Goal: Task Accomplishment & Management: Use online tool/utility

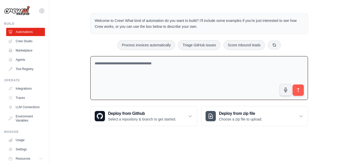
click at [154, 76] on textarea at bounding box center [199, 78] width 218 height 44
click at [186, 98] on textarea at bounding box center [199, 78] width 218 height 44
click at [279, 44] on button at bounding box center [274, 44] width 13 height 9
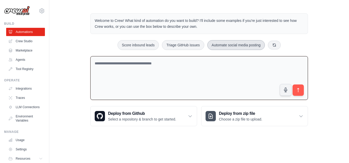
click at [252, 48] on button "Automate social media posting" at bounding box center [237, 45] width 58 height 10
type textarea "**********"
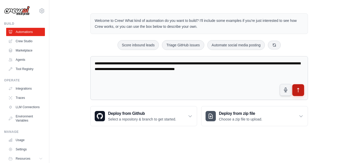
click at [297, 91] on icon "submit" at bounding box center [298, 89] width 5 height 5
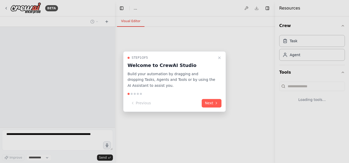
select select "****"
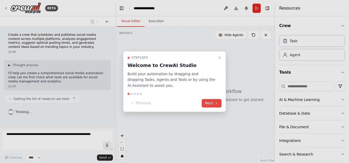
click at [214, 103] on button "Next" at bounding box center [212, 103] width 20 height 8
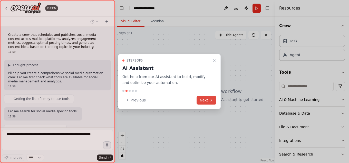
scroll to position [23, 0]
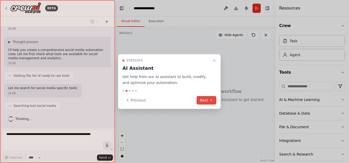
click at [214, 102] on button "Next" at bounding box center [207, 100] width 20 height 8
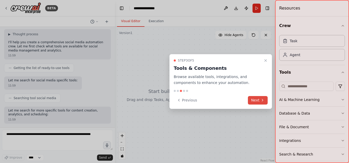
scroll to position [57, 0]
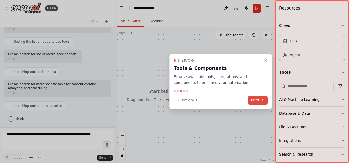
click at [258, 98] on button "Next" at bounding box center [258, 100] width 20 height 8
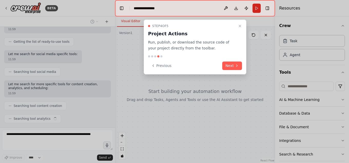
scroll to position [70, 0]
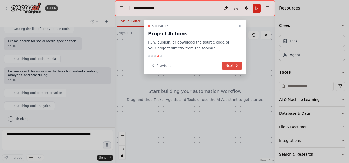
click at [231, 63] on button "Next" at bounding box center [233, 65] width 20 height 8
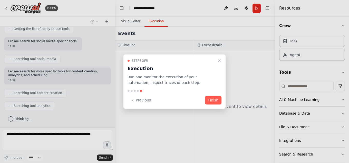
scroll to position [83, 0]
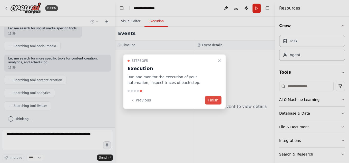
click at [214, 100] on button "Finish" at bounding box center [213, 100] width 16 height 8
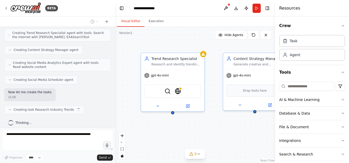
scroll to position [206, 0]
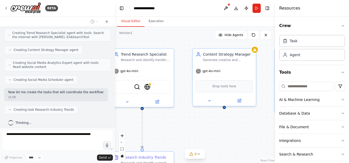
drag, startPoint x: 244, startPoint y: 131, endPoint x: 217, endPoint y: 129, distance: 26.6
click at [217, 129] on div ".deletable-edge-delete-btn { width: 20px; height: 20px; border: 0px solid #ffff…" at bounding box center [195, 95] width 160 height 136
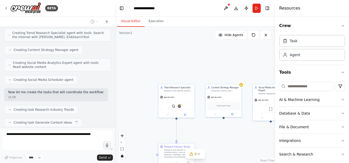
scroll to position [219, 0]
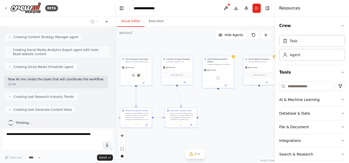
drag, startPoint x: 245, startPoint y: 142, endPoint x: 200, endPoint y: 108, distance: 56.9
click at [200, 108] on div ".deletable-edge-delete-btn { width: 20px; height: 20px; border: 0px solid #ffff…" at bounding box center [195, 95] width 160 height 136
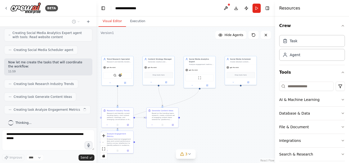
scroll to position [240, 0]
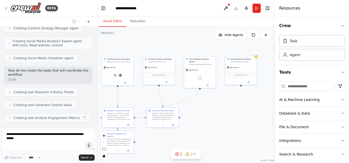
drag, startPoint x: 114, startPoint y: 79, endPoint x: 97, endPoint y: 84, distance: 17.8
click at [97, 84] on div "BETA Create a crew that schedules and publishes social media content across mul…" at bounding box center [174, 81] width 349 height 163
click at [341, 26] on icon "button" at bounding box center [343, 26] width 4 height 4
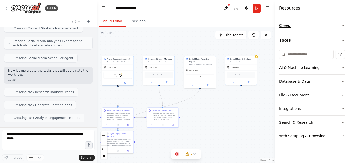
click at [340, 26] on button "Crew" at bounding box center [313, 26] width 66 height 14
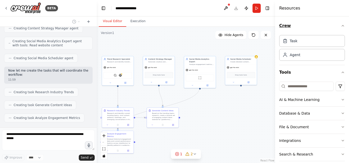
click at [341, 26] on icon "button" at bounding box center [343, 26] width 4 height 4
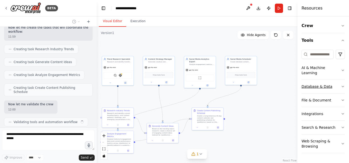
scroll to position [287, 0]
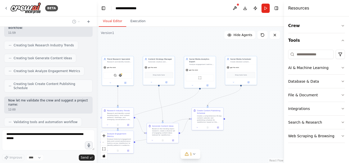
drag, startPoint x: 277, startPoint y: 78, endPoint x: 284, endPoint y: 85, distance: 10.7
click at [284, 85] on div at bounding box center [285, 81] width 2 height 163
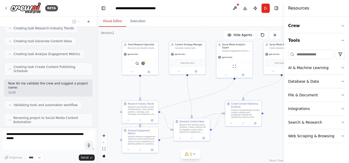
drag, startPoint x: 203, startPoint y: 98, endPoint x: 240, endPoint y: 89, distance: 38.1
click at [240, 89] on div ".deletable-edge-delete-btn { width: 20px; height: 20px; border: 0px solid #ffff…" at bounding box center [191, 95] width 188 height 136
click at [192, 156] on button "1" at bounding box center [191, 154] width 20 height 10
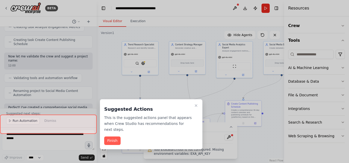
click at [250, 147] on div at bounding box center [174, 81] width 349 height 163
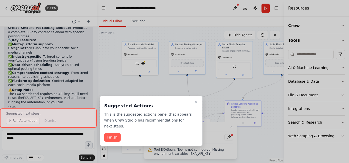
scroll to position [505, 0]
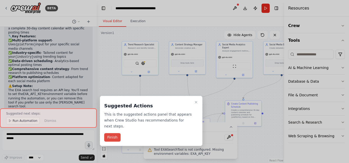
click at [112, 133] on button "Finish" at bounding box center [112, 137] width 16 height 8
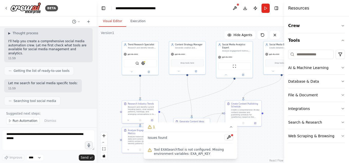
scroll to position [0, 0]
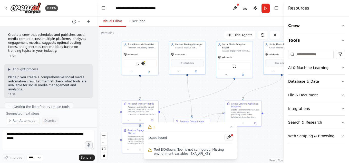
click at [44, 120] on span "Dismiss" at bounding box center [50, 120] width 12 height 4
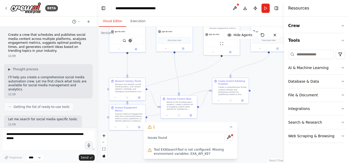
drag, startPoint x: 176, startPoint y: 112, endPoint x: 163, endPoint y: 89, distance: 26.0
click at [163, 89] on div ".deletable-edge-delete-btn { width: 20px; height: 20px; border: 0px solid #ffff…" at bounding box center [191, 95] width 188 height 136
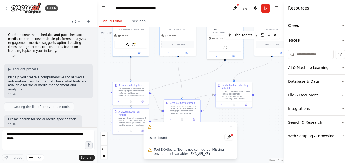
drag, startPoint x: 205, startPoint y: 96, endPoint x: 207, endPoint y: 99, distance: 4.3
click at [207, 99] on div ".deletable-edge-delete-btn { width: 20px; height: 20px; border: 0px solid #ffff…" at bounding box center [191, 95] width 188 height 136
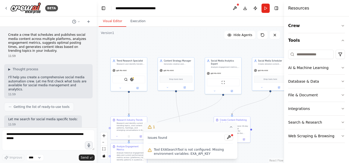
drag, startPoint x: 167, startPoint y: 88, endPoint x: 165, endPoint y: 123, distance: 34.7
click at [165, 123] on div "Version 1 Show Tools Hide Agents .deletable-edge-delete-btn { width: 20px; heig…" at bounding box center [191, 95] width 188 height 136
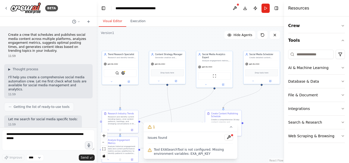
drag, startPoint x: 208, startPoint y: 98, endPoint x: 199, endPoint y: 92, distance: 11.1
click at [199, 92] on div ".deletable-edge-delete-btn { width: 20px; height: 20px; border: 0px solid #ffff…" at bounding box center [191, 95] width 188 height 136
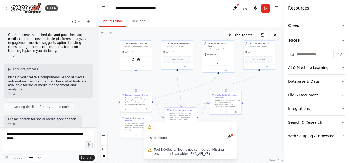
drag, startPoint x: 200, startPoint y: 107, endPoint x: 204, endPoint y: 89, distance: 18.5
click at [204, 89] on div ".deletable-edge-delete-btn { width: 20px; height: 20px; border: 0px solid #ffff…" at bounding box center [191, 95] width 188 height 136
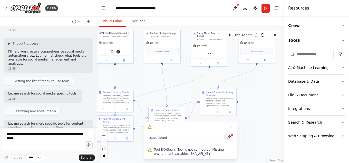
click at [230, 137] on button at bounding box center [229, 137] width 9 height 6
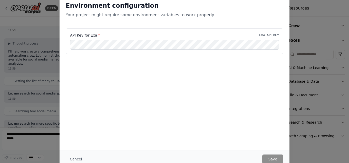
click at [300, 120] on div "Environment configuration Your project might require some environment variables…" at bounding box center [174, 81] width 349 height 163
click at [78, 158] on button "Cancel" at bounding box center [76, 158] width 20 height 9
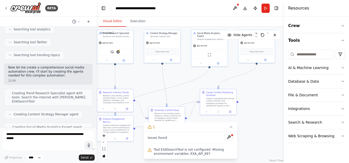
scroll to position [128, 0]
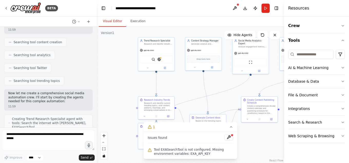
drag, startPoint x: 145, startPoint y: 85, endPoint x: 187, endPoint y: 92, distance: 41.8
click at [187, 92] on div ".deletable-edge-delete-btn { width: 20px; height: 20px; border: 0px solid #ffff…" at bounding box center [191, 95] width 188 height 136
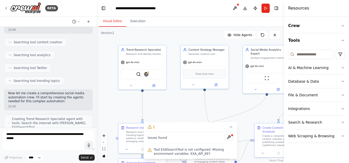
drag, startPoint x: 180, startPoint y: 83, endPoint x: 176, endPoint y: 108, distance: 25.8
click at [176, 108] on div ".deletable-edge-delete-btn { width: 20px; height: 20px; border: 0px solid #ffff…" at bounding box center [191, 95] width 188 height 136
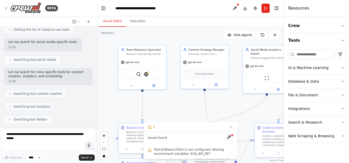
scroll to position [103, 0]
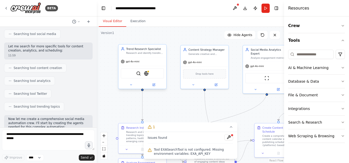
click at [158, 60] on div "gpt-4o-mini" at bounding box center [143, 61] width 48 height 8
click at [149, 74] on img at bounding box center [146, 73] width 5 height 5
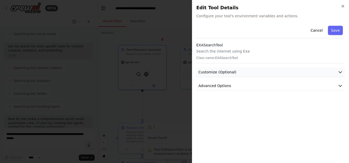
click at [338, 75] on button "Customize (Optional)" at bounding box center [271, 72] width 149 height 10
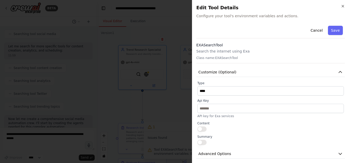
scroll to position [4, 0]
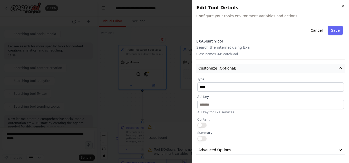
click at [339, 67] on icon "button" at bounding box center [340, 68] width 5 height 5
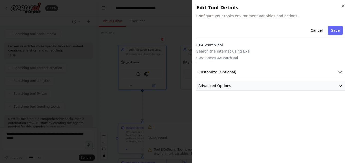
click at [331, 85] on button "Advanced Options" at bounding box center [271, 86] width 149 height 10
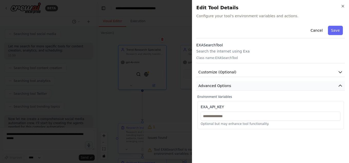
click at [313, 87] on button "Advanced Options" at bounding box center [271, 86] width 149 height 10
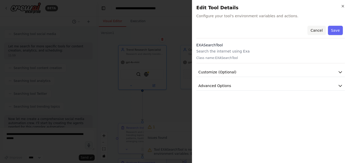
click at [319, 27] on button "Cancel" at bounding box center [317, 30] width 18 height 9
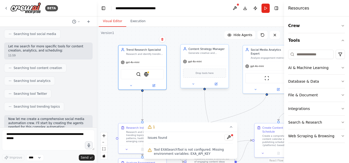
click at [209, 60] on div "gpt-4o-mini" at bounding box center [205, 61] width 48 height 8
click at [218, 86] on button at bounding box center [216, 83] width 22 height 5
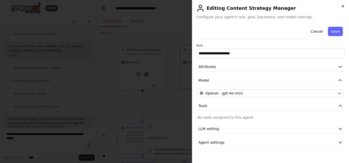
click at [344, 5] on icon "button" at bounding box center [343, 6] width 4 height 4
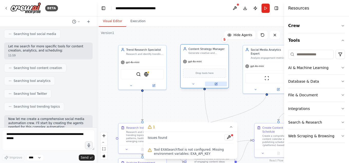
click at [217, 86] on button at bounding box center [216, 83] width 22 height 5
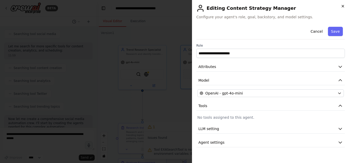
click at [344, 5] on icon "button" at bounding box center [343, 6] width 4 height 4
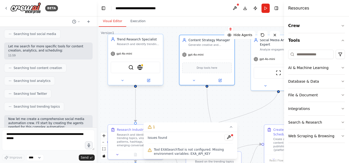
click at [129, 54] on span "gpt-4o-mini" at bounding box center [125, 54] width 16 height 4
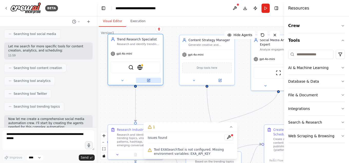
click at [150, 82] on button at bounding box center [148, 80] width 25 height 5
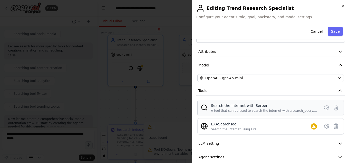
scroll to position [22, 0]
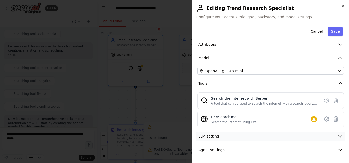
click at [298, 136] on button "LLM setting" at bounding box center [271, 136] width 149 height 10
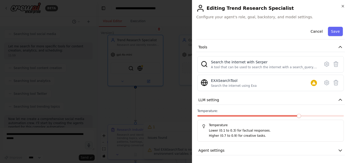
scroll to position [59, 0]
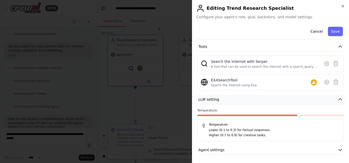
click at [278, 99] on button "LLM setting" at bounding box center [271, 100] width 149 height 10
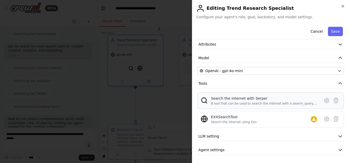
scroll to position [22, 0]
click at [253, 150] on button "Agent settings" at bounding box center [271, 150] width 149 height 10
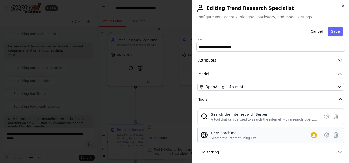
scroll to position [0, 0]
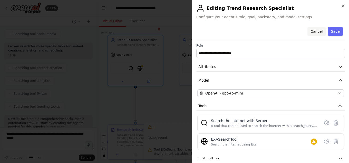
click at [315, 34] on button "Cancel" at bounding box center [317, 31] width 18 height 9
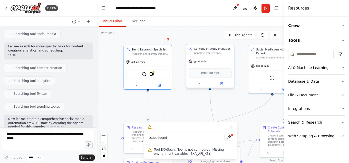
click at [218, 66] on div "Drop tools here" at bounding box center [211, 73] width 48 height 14
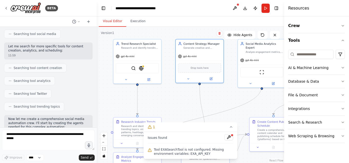
drag, startPoint x: 195, startPoint y: 107, endPoint x: 185, endPoint y: 102, distance: 12.0
click at [185, 102] on div ".deletable-edge-delete-btn { width: 20px; height: 20px; border: 0px solid #ffff…" at bounding box center [191, 95] width 188 height 136
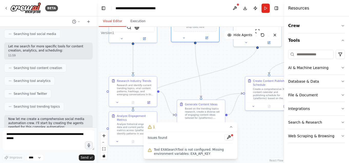
drag, startPoint x: 212, startPoint y: 95, endPoint x: 203, endPoint y: 64, distance: 32.3
click at [203, 64] on div ".deletable-edge-delete-btn { width: 20px; height: 20px; border: 0px solid #ffff…" at bounding box center [191, 95] width 188 height 136
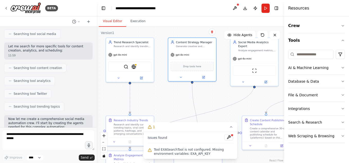
drag, startPoint x: 201, startPoint y: 63, endPoint x: 198, endPoint y: 103, distance: 39.4
click at [198, 103] on div ".deletable-edge-delete-btn { width: 20px; height: 20px; border: 0px solid #ffff…" at bounding box center [191, 95] width 188 height 136
click at [269, 79] on button at bounding box center [266, 81] width 22 height 5
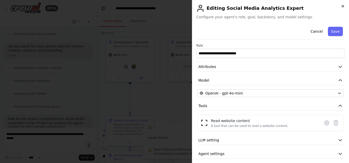
click at [344, 7] on icon "button" at bounding box center [343, 6] width 4 height 4
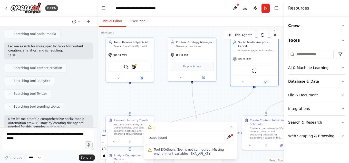
click at [221, 119] on div ".deletable-edge-delete-btn { width: 20px; height: 20px; border: 0px solid #ffff…" at bounding box center [191, 95] width 188 height 136
click at [233, 126] on icon at bounding box center [231, 127] width 4 height 4
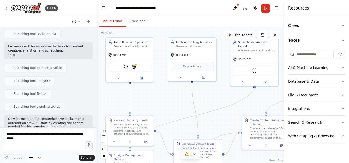
click at [195, 153] on icon at bounding box center [194, 153] width 2 height 1
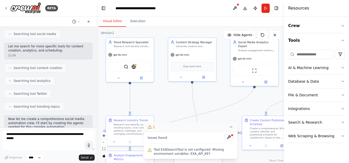
click at [230, 126] on icon at bounding box center [231, 127] width 4 height 4
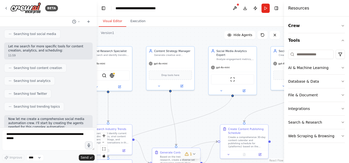
drag, startPoint x: 233, startPoint y: 119, endPoint x: 212, endPoint y: 128, distance: 23.0
click at [212, 128] on div ".deletable-edge-delete-btn { width: 20px; height: 20px; border: 0px solid #ffff…" at bounding box center [191, 95] width 188 height 136
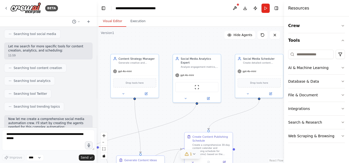
drag, startPoint x: 206, startPoint y: 132, endPoint x: 170, endPoint y: 140, distance: 37.0
click at [170, 140] on div ".deletable-edge-delete-btn { width: 20px; height: 20px; border: 0px solid #ffff…" at bounding box center [191, 95] width 188 height 136
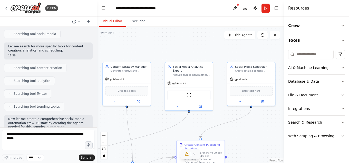
drag, startPoint x: 205, startPoint y: 126, endPoint x: 197, endPoint y: 134, distance: 11.3
click at [197, 134] on div ".deletable-edge-delete-btn { width: 20px; height: 20px; border: 0px solid #ffff…" at bounding box center [191, 95] width 188 height 136
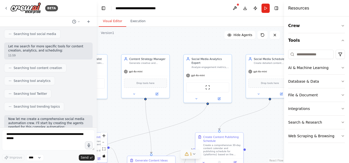
drag, startPoint x: 211, startPoint y: 119, endPoint x: 229, endPoint y: 110, distance: 20.0
click at [229, 110] on div ".deletable-edge-delete-btn { width: 20px; height: 20px; border: 0px solid #ffff…" at bounding box center [191, 95] width 188 height 136
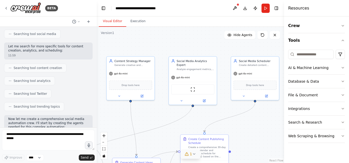
drag, startPoint x: 229, startPoint y: 110, endPoint x: 215, endPoint y: 113, distance: 15.1
click at [215, 113] on div ".deletable-edge-delete-btn { width: 20px; height: 20px; border: 0px solid #ffff…" at bounding box center [191, 95] width 188 height 136
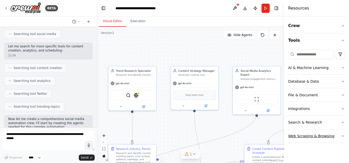
drag, startPoint x: 246, startPoint y: 125, endPoint x: 310, endPoint y: 135, distance: 64.7
click at [310, 135] on div "BETA Create a crew that schedules and publishes social media content across mul…" at bounding box center [174, 81] width 349 height 163
click at [198, 83] on div "gpt-4o-mini" at bounding box center [195, 82] width 48 height 8
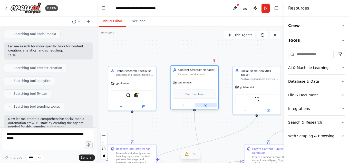
click at [207, 106] on icon at bounding box center [206, 105] width 2 height 2
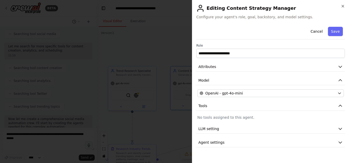
click at [172, 127] on div at bounding box center [174, 81] width 349 height 163
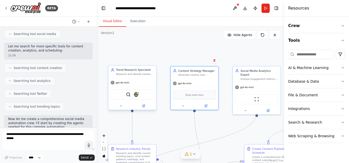
click at [145, 109] on div at bounding box center [132, 106] width 48 height 8
click at [145, 107] on icon at bounding box center [144, 106] width 2 height 2
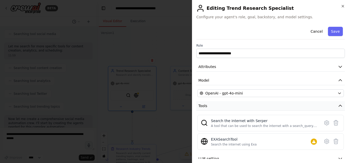
scroll to position [22, 0]
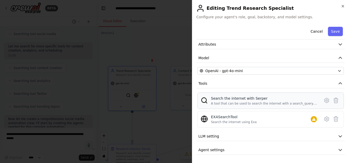
click at [304, 98] on div "Search the internet with Serper" at bounding box center [264, 98] width 106 height 5
click at [324, 100] on icon at bounding box center [327, 100] width 6 height 6
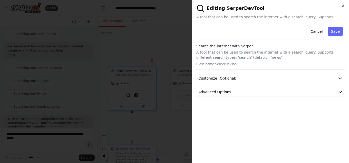
scroll to position [0, 0]
click at [275, 78] on button "Customize (Optional)" at bounding box center [271, 78] width 149 height 10
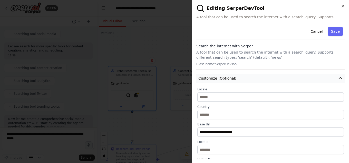
click at [275, 78] on button "Customize (Optional)" at bounding box center [271, 78] width 149 height 10
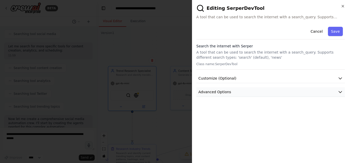
click at [261, 93] on button "Advanced Options" at bounding box center [271, 92] width 149 height 10
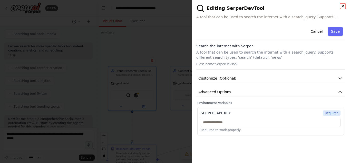
click at [345, 6] on icon "button" at bounding box center [343, 6] width 4 height 4
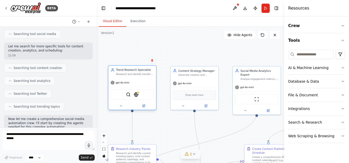
click at [148, 70] on div "Trend Research Specialist" at bounding box center [135, 70] width 38 height 4
click at [147, 105] on button at bounding box center [144, 105] width 22 height 5
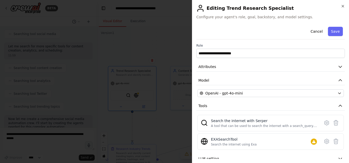
scroll to position [22, 0]
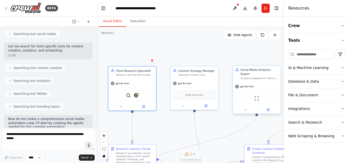
click at [260, 97] on div "ScrapeWebsiteTool" at bounding box center [256, 98] width 43 height 10
click at [272, 107] on button at bounding box center [268, 109] width 22 height 5
click at [267, 108] on button at bounding box center [268, 109] width 22 height 5
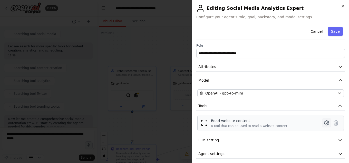
click at [324, 124] on icon at bounding box center [327, 122] width 6 height 6
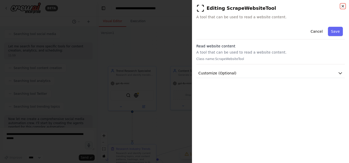
click at [343, 5] on icon "button" at bounding box center [343, 6] width 4 height 4
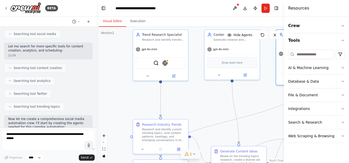
drag, startPoint x: 209, startPoint y: 132, endPoint x: 249, endPoint y: 104, distance: 48.5
click at [249, 104] on div ".deletable-edge-delete-btn { width: 20px; height: 20px; border: 0px solid #ffff…" at bounding box center [191, 95] width 188 height 136
click at [172, 140] on div "Research and identify current trending topics, viral content patterns, hashtags…" at bounding box center [163, 133] width 43 height 14
click at [180, 149] on icon at bounding box center [179, 148] width 4 height 4
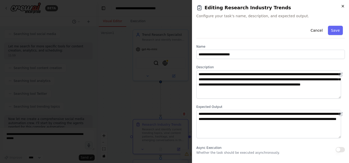
click at [344, 7] on icon "button" at bounding box center [343, 6] width 4 height 4
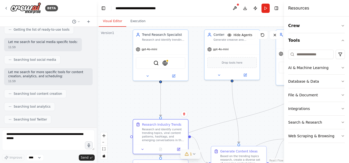
scroll to position [51, 0]
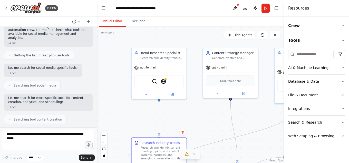
drag, startPoint x: 192, startPoint y: 104, endPoint x: 191, endPoint y: 123, distance: 18.3
click at [191, 123] on div ".deletable-edge-delete-btn { width: 20px; height: 20px; border: 0px solid #ffff…" at bounding box center [191, 95] width 188 height 136
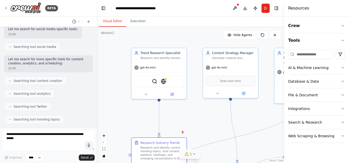
scroll to position [77, 0]
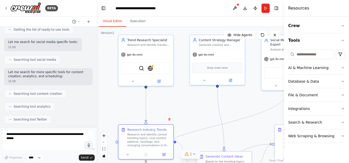
drag, startPoint x: 208, startPoint y: 121, endPoint x: 191, endPoint y: 103, distance: 25.4
click at [191, 103] on div ".deletable-edge-delete-btn { width: 20px; height: 20px; border: 0px solid #ffff…" at bounding box center [191, 95] width 188 height 136
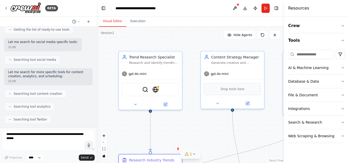
drag, startPoint x: 183, startPoint y: 90, endPoint x: 208, endPoint y: 129, distance: 46.6
click at [208, 129] on div ".deletable-edge-delete-btn { width: 20px; height: 20px; border: 0px solid #ffff…" at bounding box center [191, 95] width 188 height 136
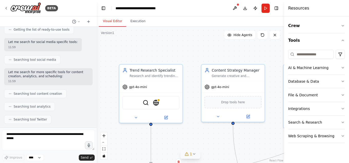
drag, startPoint x: 250, startPoint y: 120, endPoint x: 250, endPoint y: 133, distance: 13.1
click at [250, 133] on div ".deletable-edge-delete-btn { width: 20px; height: 20px; border: 0px solid #ffff…" at bounding box center [191, 95] width 188 height 136
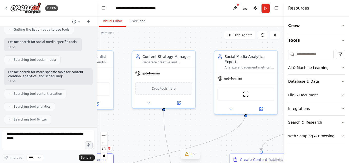
drag, startPoint x: 213, startPoint y: 137, endPoint x: 143, endPoint y: 124, distance: 70.7
click at [143, 124] on div ".deletable-edge-delete-btn { width: 20px; height: 20px; border: 0px solid #ffff…" at bounding box center [191, 95] width 188 height 136
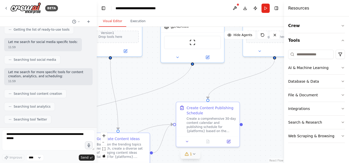
drag, startPoint x: 164, startPoint y: 122, endPoint x: 141, endPoint y: 72, distance: 55.4
click at [141, 72] on div ".deletable-edge-delete-btn { width: 20px; height: 20px; border: 0px solid #ffff…" at bounding box center [191, 95] width 188 height 136
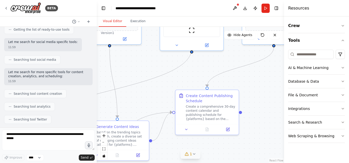
drag, startPoint x: 234, startPoint y: 94, endPoint x: 233, endPoint y: 82, distance: 12.1
click at [233, 82] on div ".deletable-edge-delete-btn { width: 20px; height: 20px; border: 0px solid #ffff…" at bounding box center [191, 95] width 188 height 136
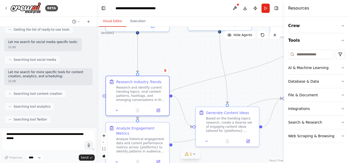
drag, startPoint x: 164, startPoint y: 86, endPoint x: 274, endPoint y: 72, distance: 111.1
click at [274, 72] on div ".deletable-edge-delete-btn { width: 20px; height: 20px; border: 0px solid #ffff…" at bounding box center [191, 95] width 188 height 136
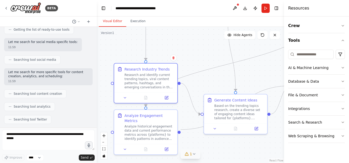
drag, startPoint x: 238, startPoint y: 87, endPoint x: 247, endPoint y: 75, distance: 14.8
click at [247, 75] on div ".deletable-edge-delete-btn { width: 20px; height: 20px; border: 0px solid #ffff…" at bounding box center [191, 95] width 188 height 136
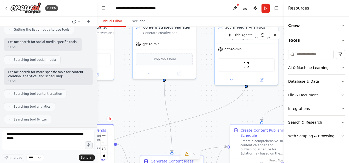
drag, startPoint x: 245, startPoint y: 78, endPoint x: 181, endPoint y: 139, distance: 88.1
click at [181, 139] on div ".deletable-edge-delete-btn { width: 20px; height: 20px; border: 0px solid #ffff…" at bounding box center [191, 95] width 188 height 136
click at [233, 6] on button at bounding box center [235, 8] width 8 height 9
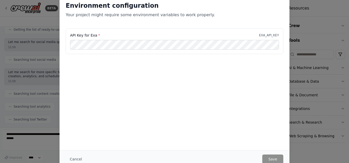
click at [80, 159] on button "Cancel" at bounding box center [76, 158] width 20 height 9
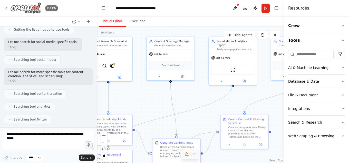
click at [8, 9] on icon at bounding box center [6, 8] width 4 height 4
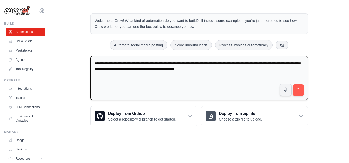
click at [167, 82] on textarea "**********" at bounding box center [199, 78] width 218 height 44
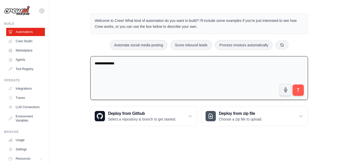
type textarea "**********"
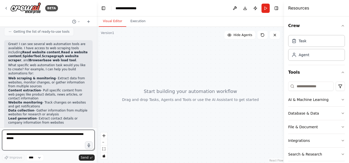
scroll to position [77, 0]
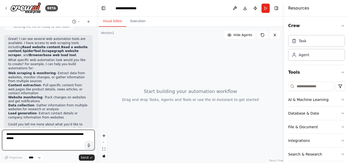
drag, startPoint x: 6, startPoint y: 133, endPoint x: 17, endPoint y: 143, distance: 15.4
click at [17, 143] on textarea at bounding box center [48, 140] width 93 height 21
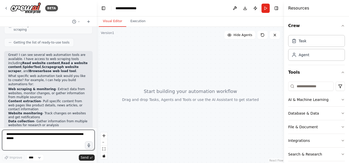
scroll to position [87, 0]
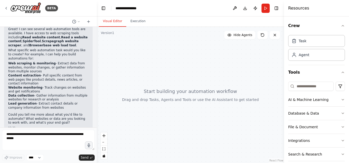
click at [144, 76] on div at bounding box center [191, 95] width 188 height 136
click at [189, 131] on div at bounding box center [191, 95] width 188 height 136
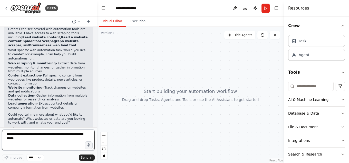
click at [23, 140] on textarea at bounding box center [48, 140] width 93 height 21
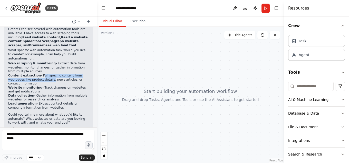
drag, startPoint x: 39, startPoint y: 65, endPoint x: 43, endPoint y: 72, distance: 7.8
click at [43, 73] on li "Content extraction - Pull specific content from web pages like product details,…" at bounding box center [48, 79] width 80 height 12
copy li "Pull specific content from web pages like product details"
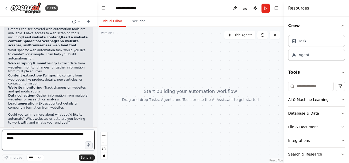
click at [32, 137] on textarea at bounding box center [48, 140] width 93 height 21
paste textarea "**********"
type textarea "**********"
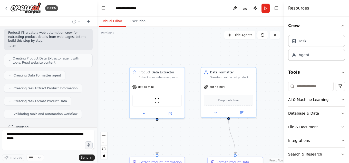
scroll to position [241, 0]
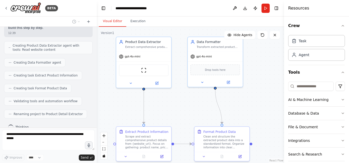
drag, startPoint x: 211, startPoint y: 132, endPoint x: 198, endPoint y: 101, distance: 33.1
click at [198, 101] on div ".deletable-edge-delete-btn { width: 20px; height: 20px; border: 0px solid #ffff…" at bounding box center [191, 95] width 188 height 136
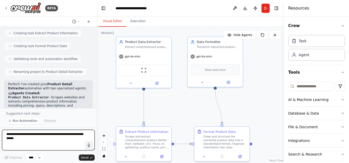
scroll to position [308, 0]
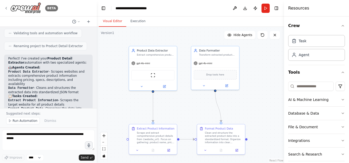
click at [4, 7] on icon at bounding box center [6, 8] width 4 height 4
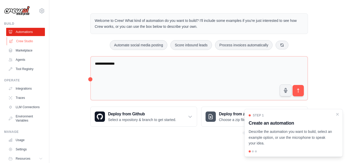
click at [31, 39] on link "Crew Studio" at bounding box center [26, 41] width 39 height 8
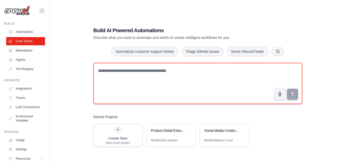
click at [167, 84] on textarea at bounding box center [197, 83] width 209 height 41
type textarea "**********"
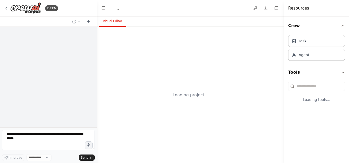
select select "****"
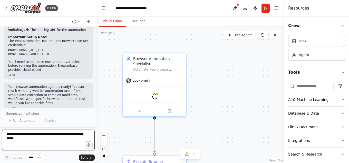
scroll to position [296, 0]
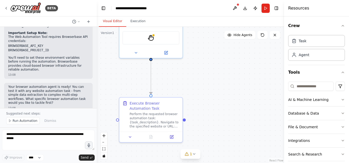
drag, startPoint x: 225, startPoint y: 100, endPoint x: 221, endPoint y: 42, distance: 58.4
click at [221, 42] on div ".deletable-edge-delete-btn { width: 20px; height: 20px; border: 0px solid #ffff…" at bounding box center [191, 95] width 188 height 136
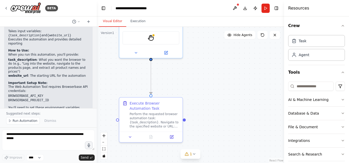
scroll to position [244, 0]
